Goal: Transaction & Acquisition: Download file/media

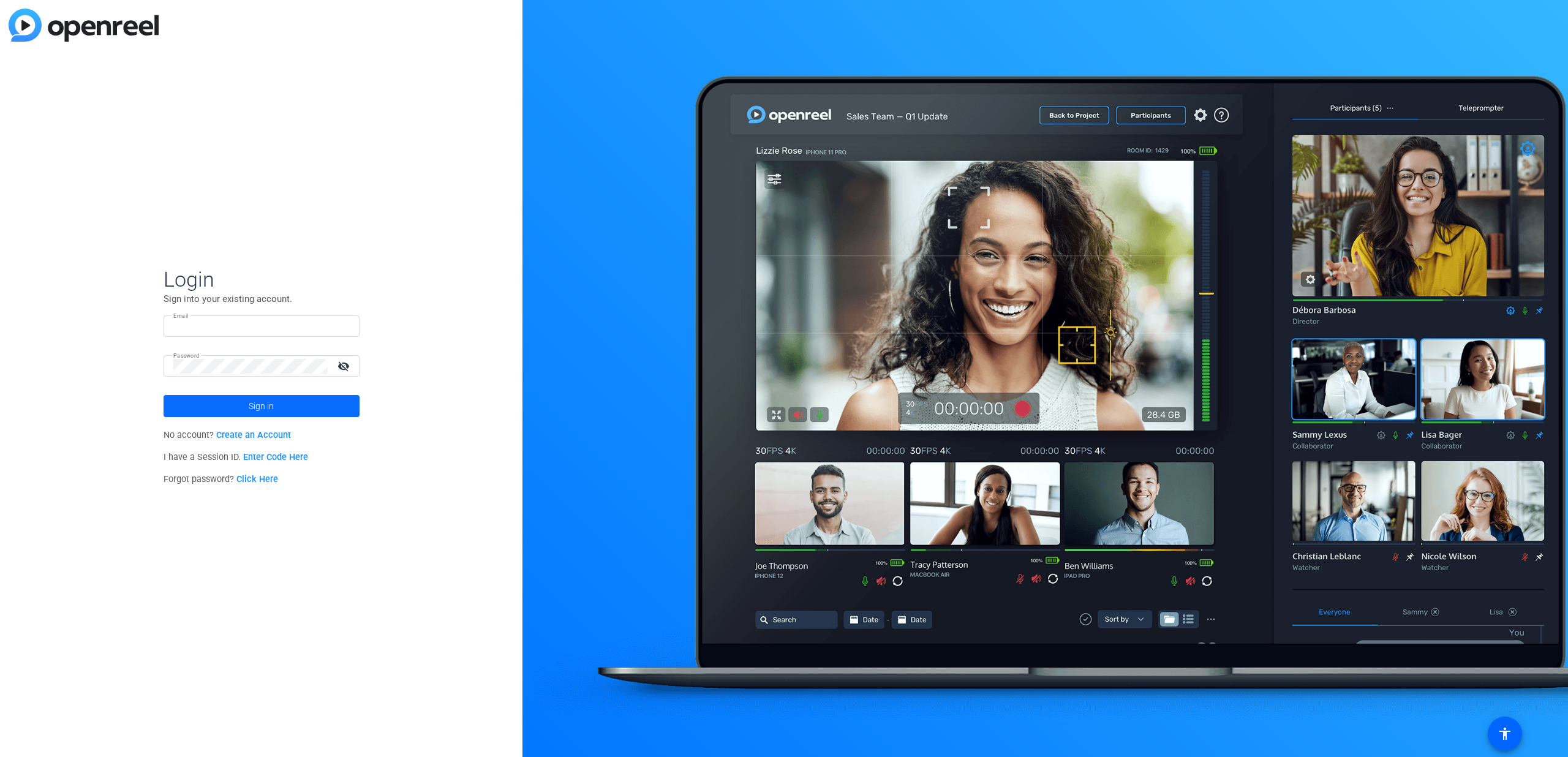
type input "[EMAIL_ADDRESS][PERSON_NAME][DOMAIN_NAME]"
click at [226, 409] on span at bounding box center [261, 406] width 196 height 30
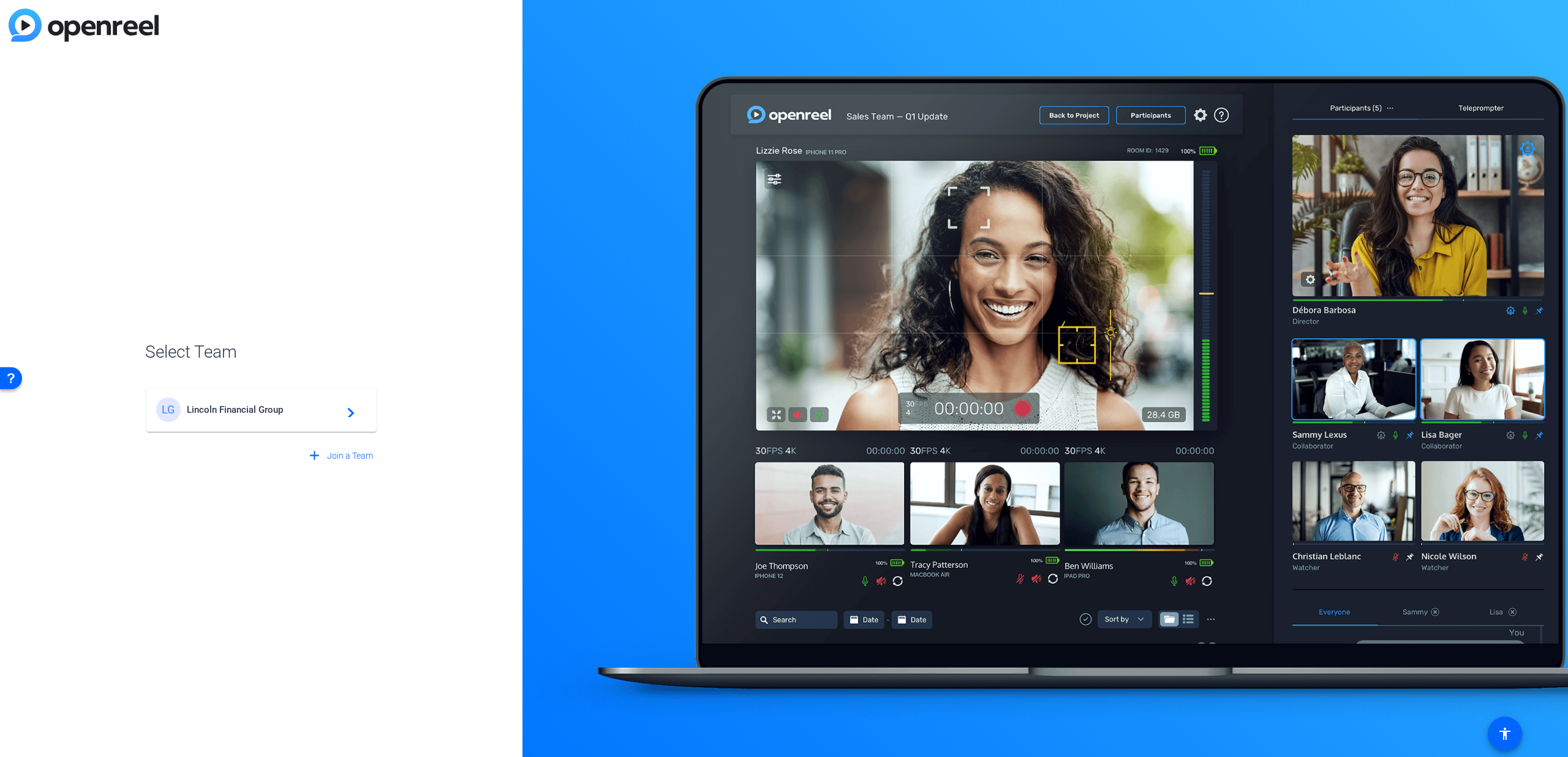
click at [335, 410] on span "Lincoln Financial Group" at bounding box center [263, 409] width 153 height 11
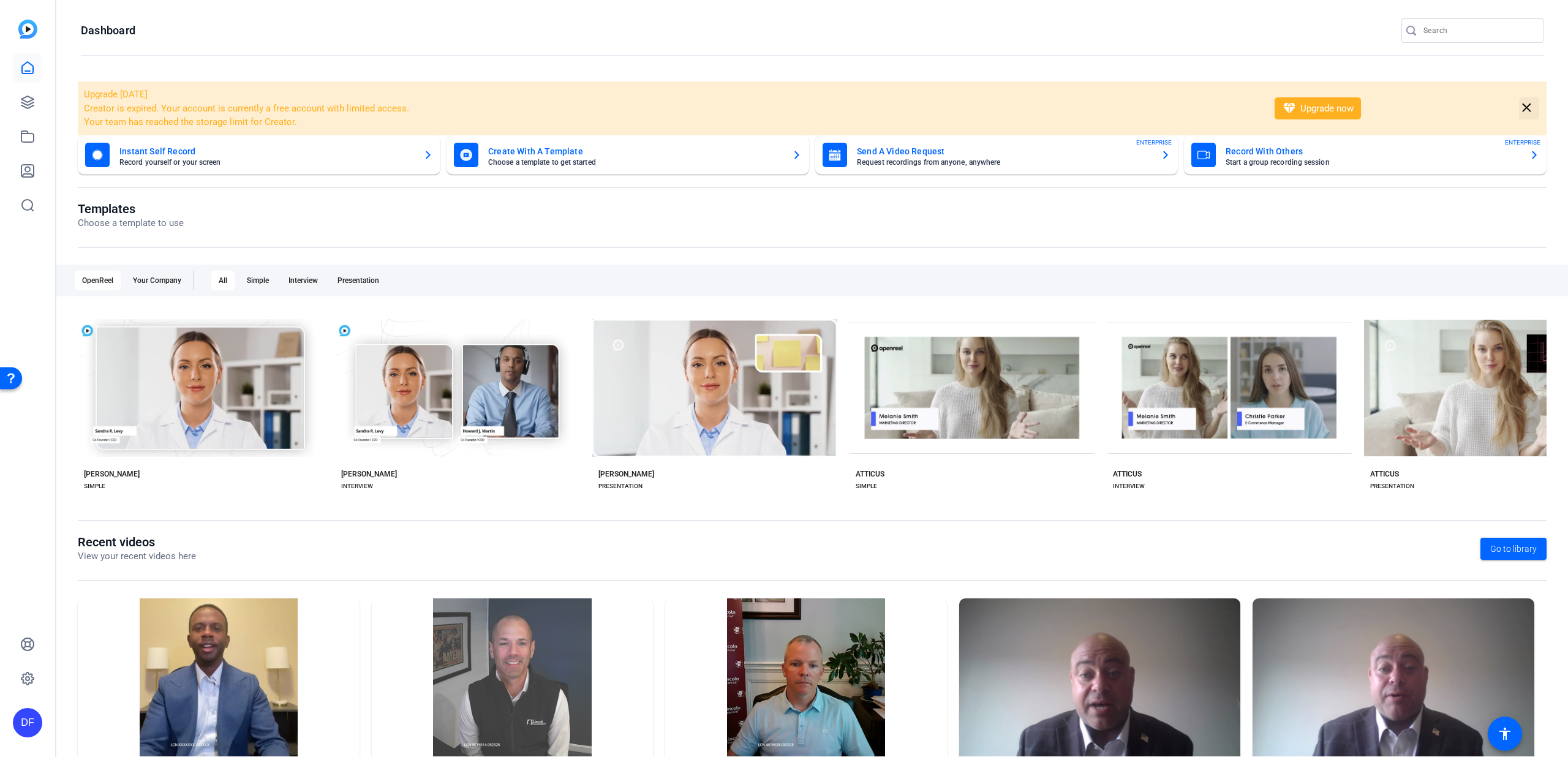
click at [1519, 106] on mat-icon "close" at bounding box center [1526, 108] width 15 height 15
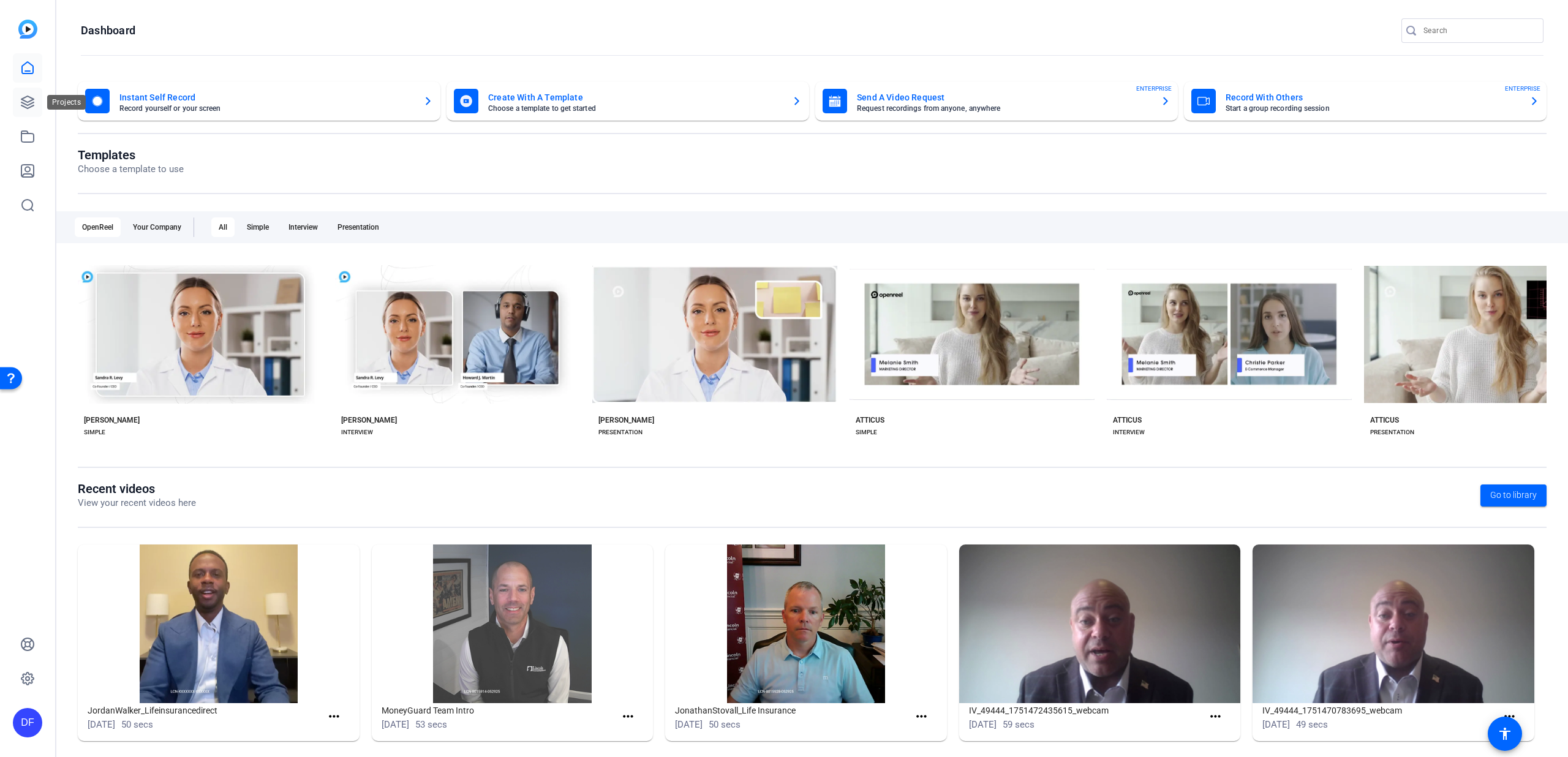
click at [30, 97] on icon at bounding box center [28, 102] width 12 height 12
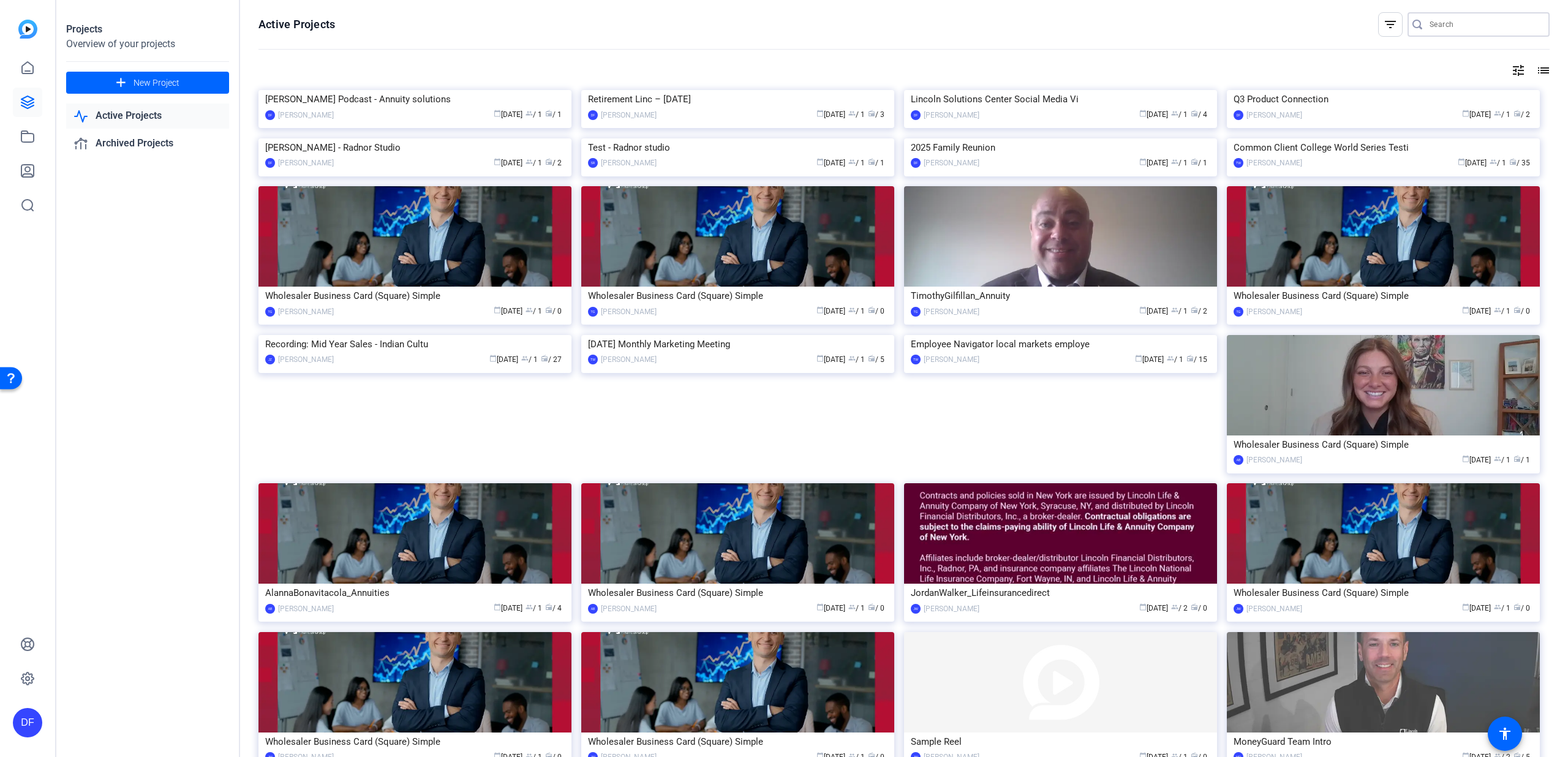
click at [1443, 24] on input "Search" at bounding box center [1485, 24] width 110 height 15
type input "[PERSON_NAME]'s"
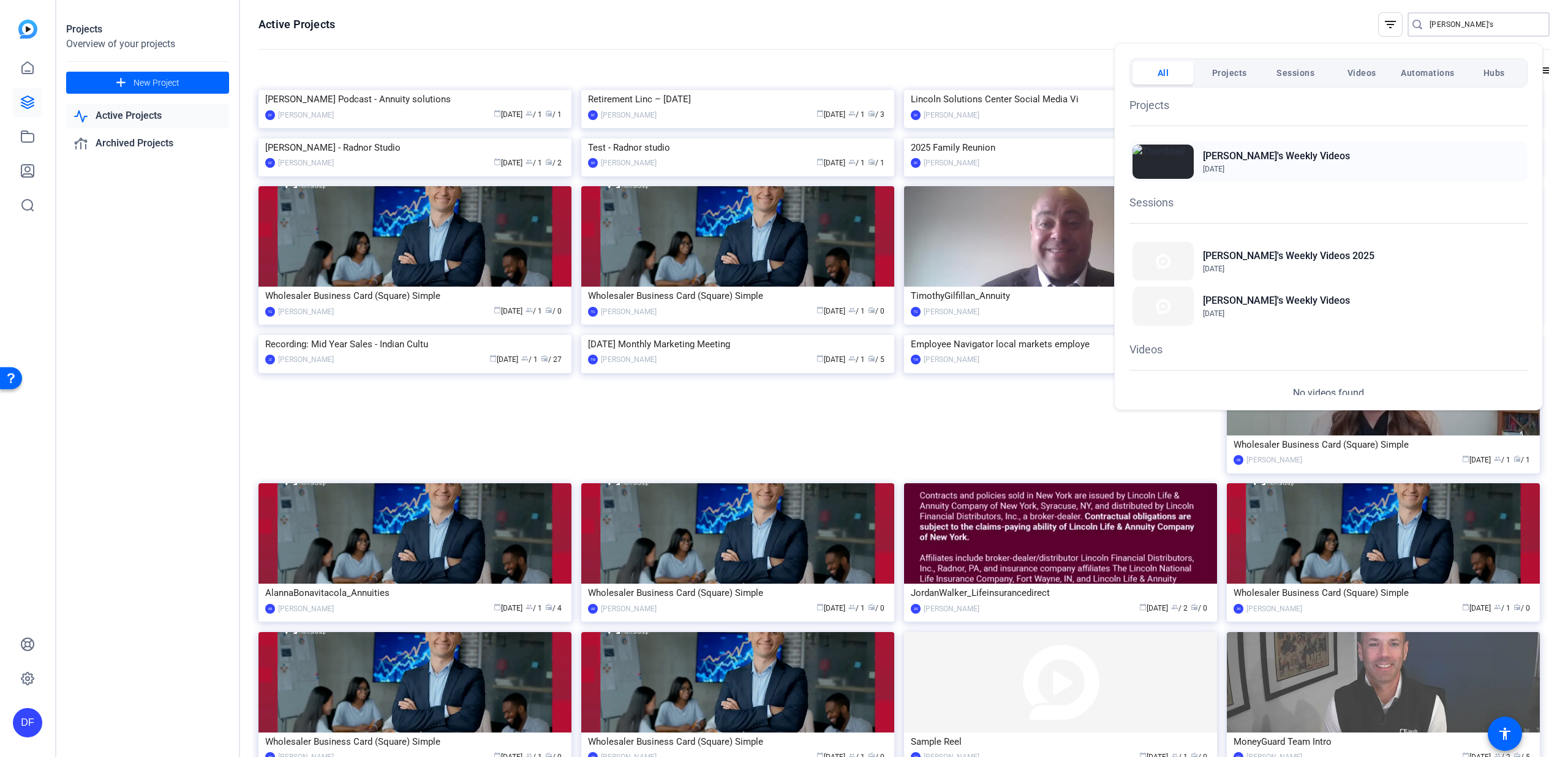
click at [1323, 166] on div "[PERSON_NAME]'s Weekly Videos [DATE]" at bounding box center [1328, 161] width 398 height 40
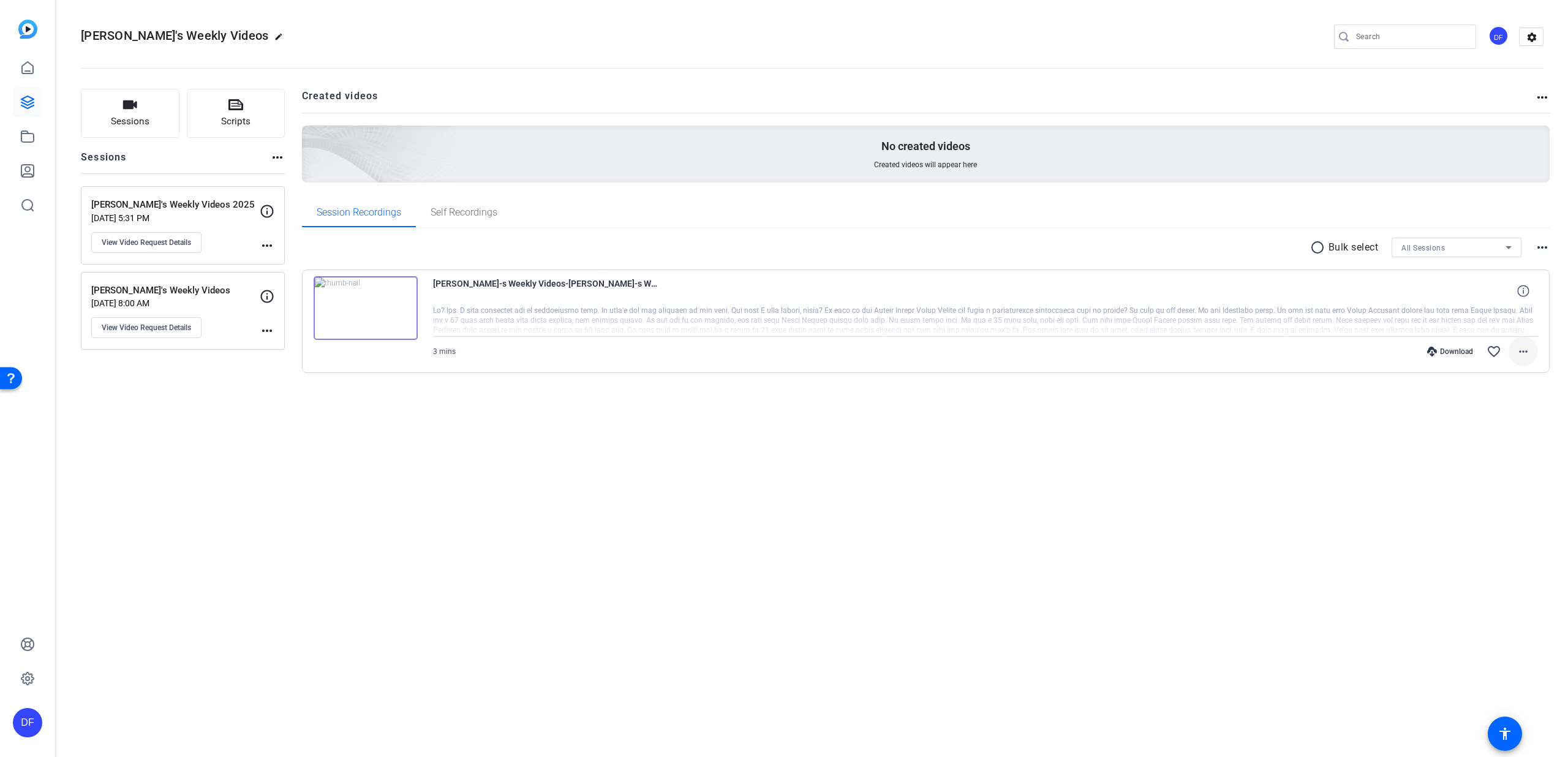
click at [1526, 345] on mat-icon "more_horiz" at bounding box center [1524, 351] width 15 height 15
click at [1505, 404] on span "Download MP4" at bounding box center [1491, 408] width 73 height 15
